Goal: Information Seeking & Learning: Learn about a topic

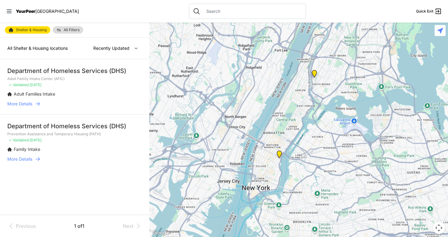
select select "nearby"
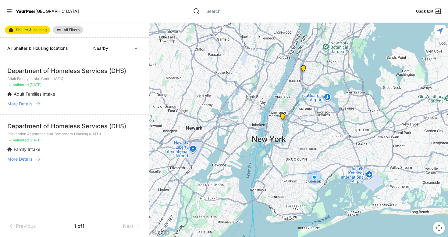
click at [18, 68] on div "Department of Homeless Services (DHS)" at bounding box center [74, 71] width 135 height 9
click at [23, 105] on span "More Details" at bounding box center [19, 104] width 25 height 6
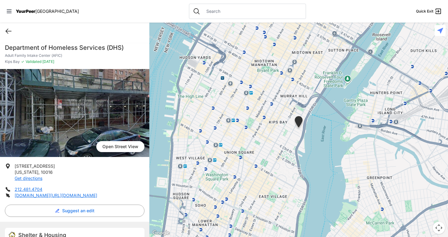
click at [7, 30] on icon at bounding box center [8, 30] width 7 height 7
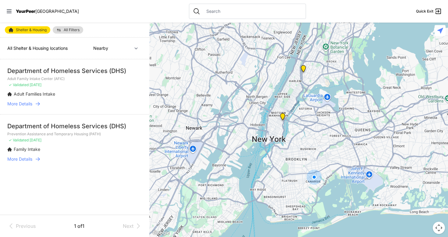
click at [314, 178] on img "You are here!" at bounding box center [314, 176] width 15 height 15
click at [280, 116] on img "Adult Family Intake Center (AFIC)" at bounding box center [283, 118] width 8 height 10
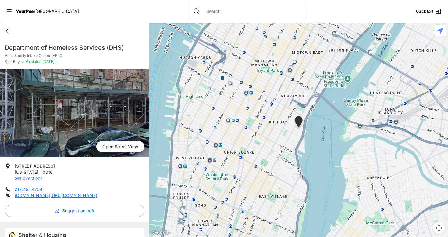
click at [3, 33] on div "Quick Exit" at bounding box center [74, 31] width 149 height 17
click at [13, 30] on div "Quick Exit" at bounding box center [74, 31] width 149 height 17
click at [6, 30] on icon at bounding box center [8, 30] width 7 height 7
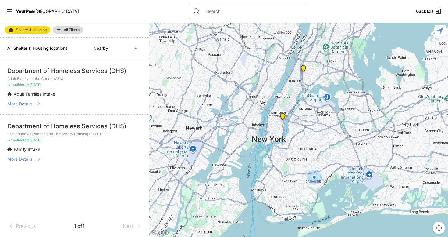
click at [304, 70] on img "Prevention Assistance and Temporary Housing (PATH)" at bounding box center [304, 70] width 8 height 10
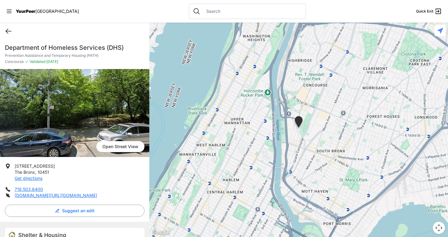
click at [8, 29] on icon at bounding box center [8, 30] width 7 height 7
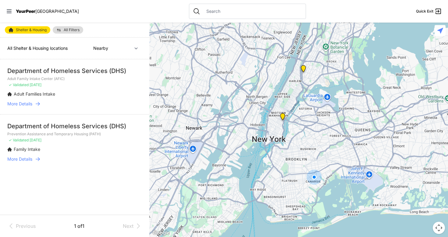
click at [283, 113] on img "Adult Family Intake Center (AFIC)" at bounding box center [283, 118] width 8 height 10
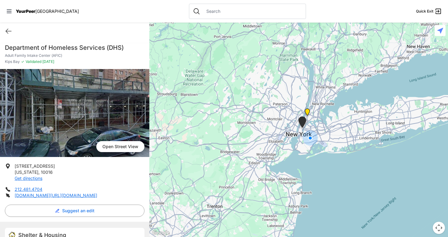
click at [5, 32] on div "Quick Exit" at bounding box center [74, 31] width 149 height 17
click at [12, 34] on div "Quick Exit" at bounding box center [74, 31] width 149 height 17
click at [6, 28] on icon at bounding box center [8, 30] width 7 height 7
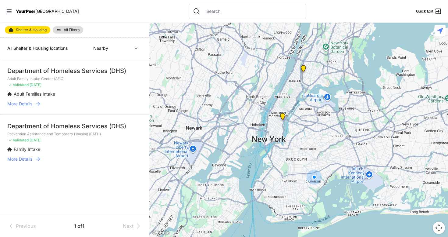
click at [20, 31] on span "Shelter & Housing" at bounding box center [31, 30] width 31 height 4
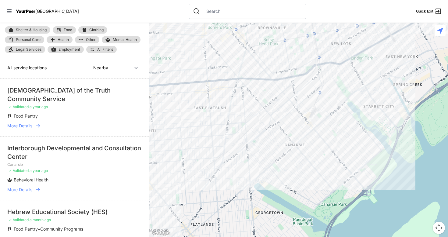
click at [26, 7] on nav "YourPeer NYC Quick Exit" at bounding box center [224, 11] width 448 height 23
click at [29, 13] on span "YourPeer" at bounding box center [26, 11] width 20 height 5
